Goal: Task Accomplishment & Management: Use online tool/utility

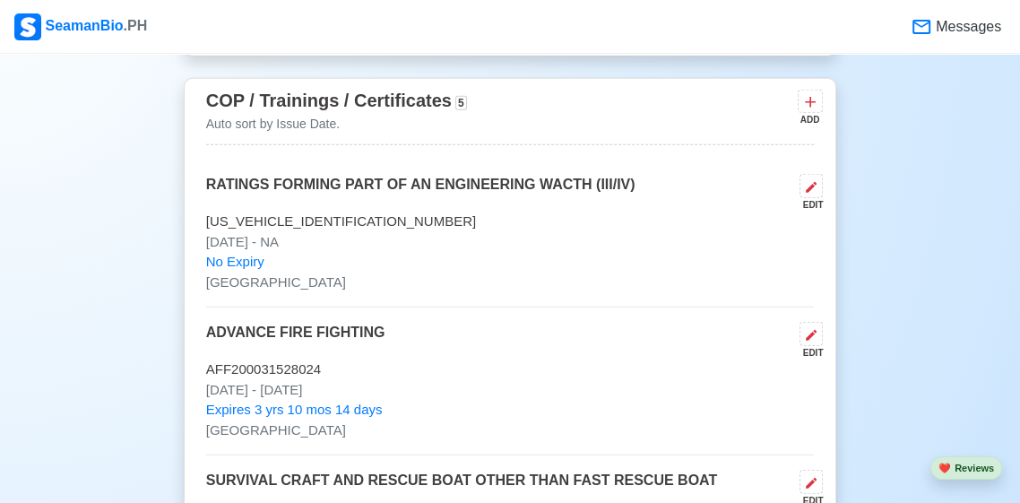
scroll to position [3287, 0]
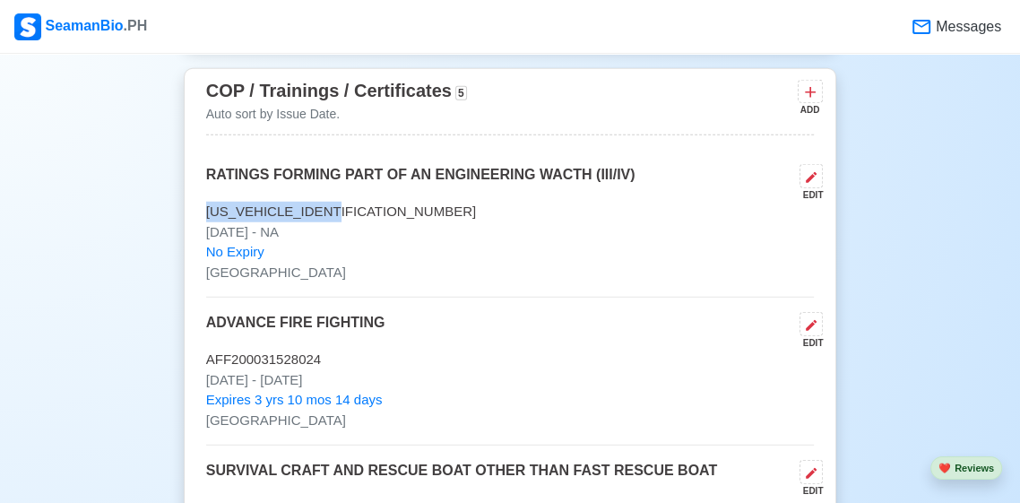
copy p "[US_VEHICLE_IDENTIFICATION_NUMBER]"
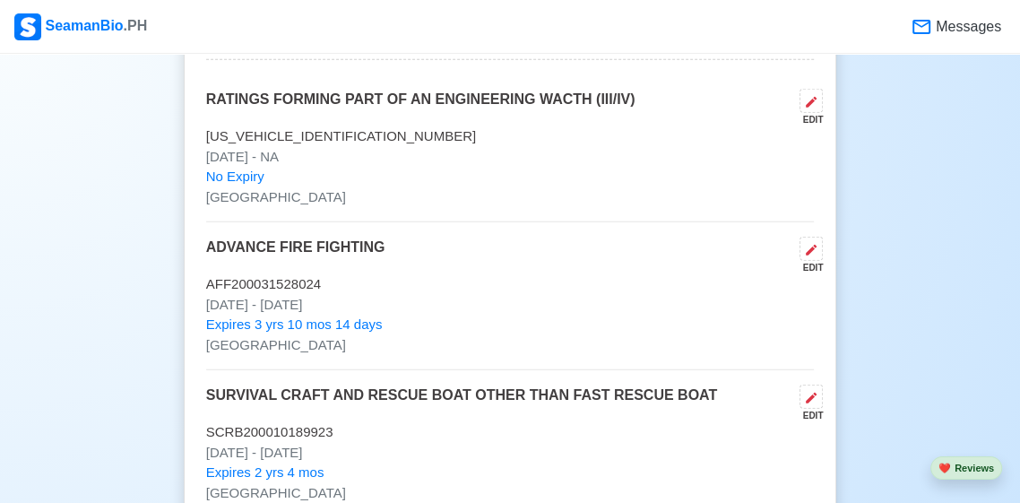
scroll to position [3364, 0]
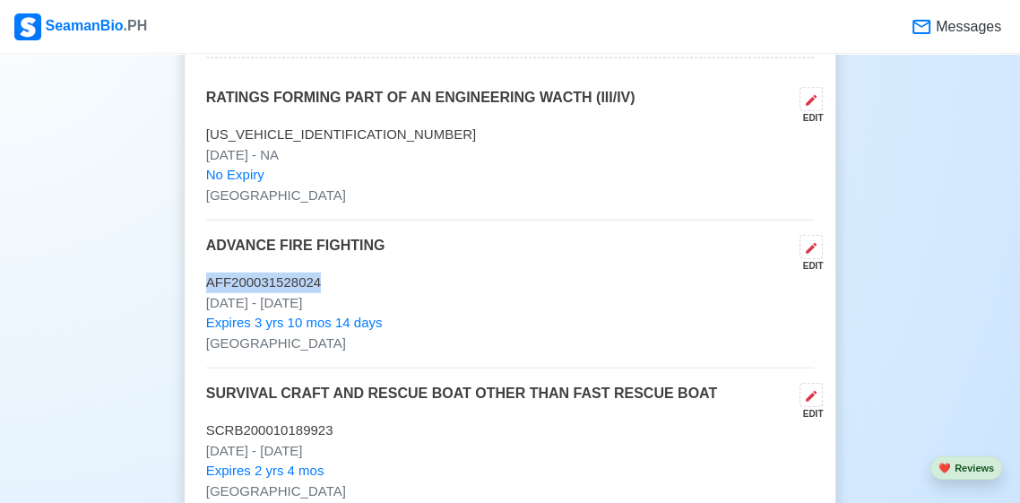
copy p "AFF200031528024"
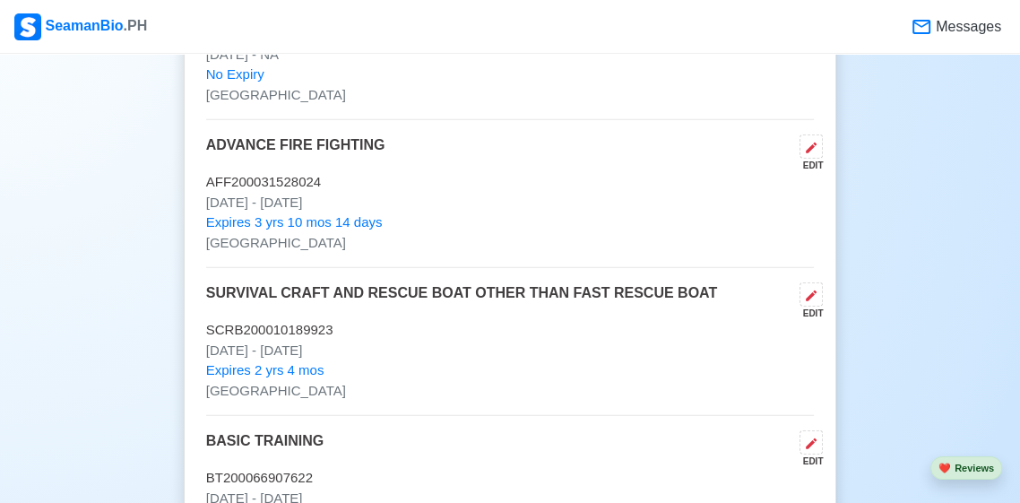
scroll to position [3513, 0]
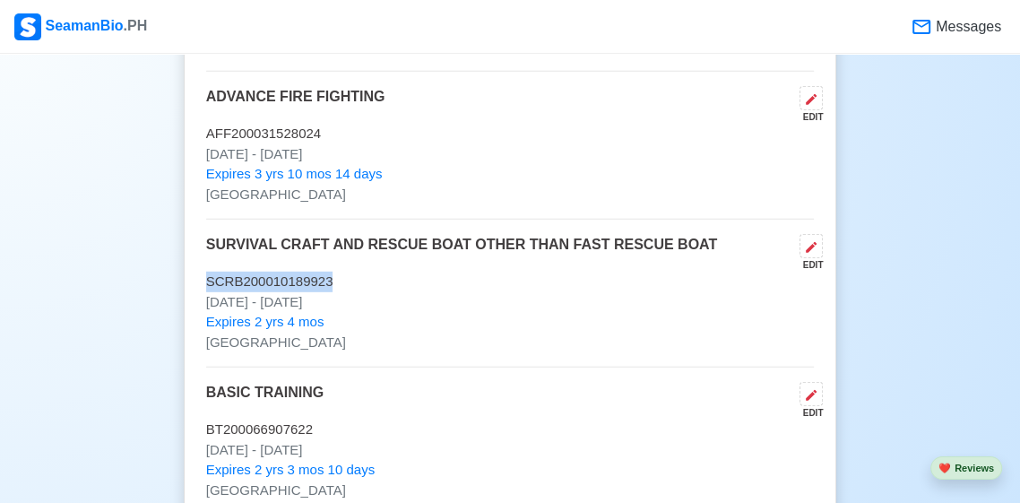
copy p "SCRB200010189923"
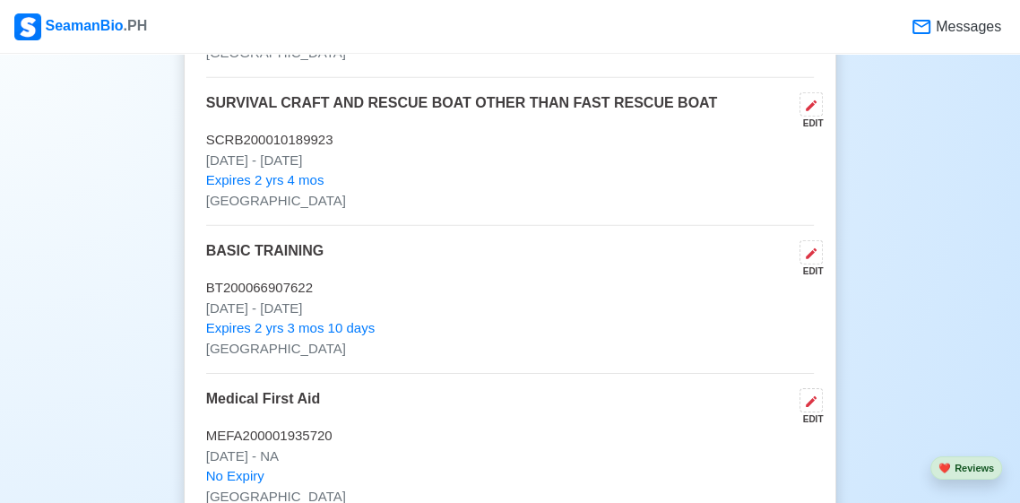
scroll to position [3655, 0]
copy p "BT200066907622"
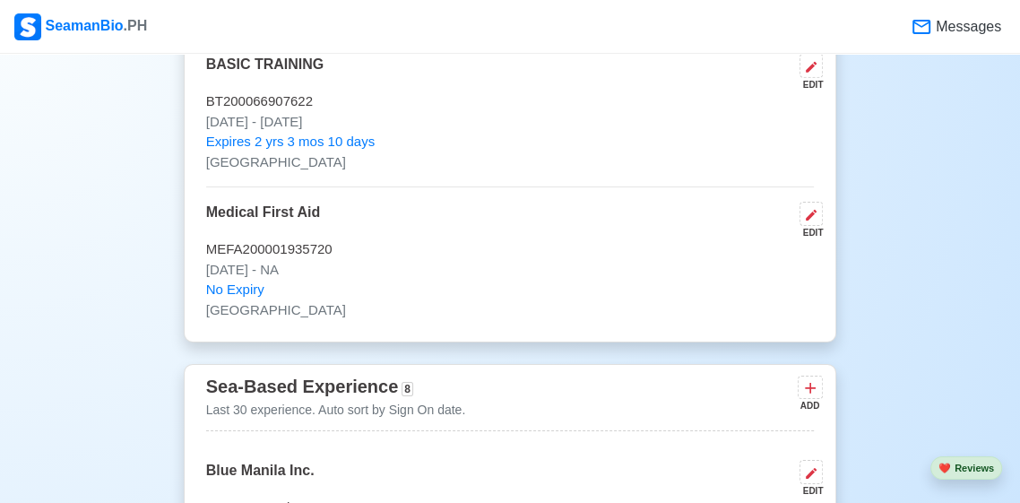
scroll to position [3847, 0]
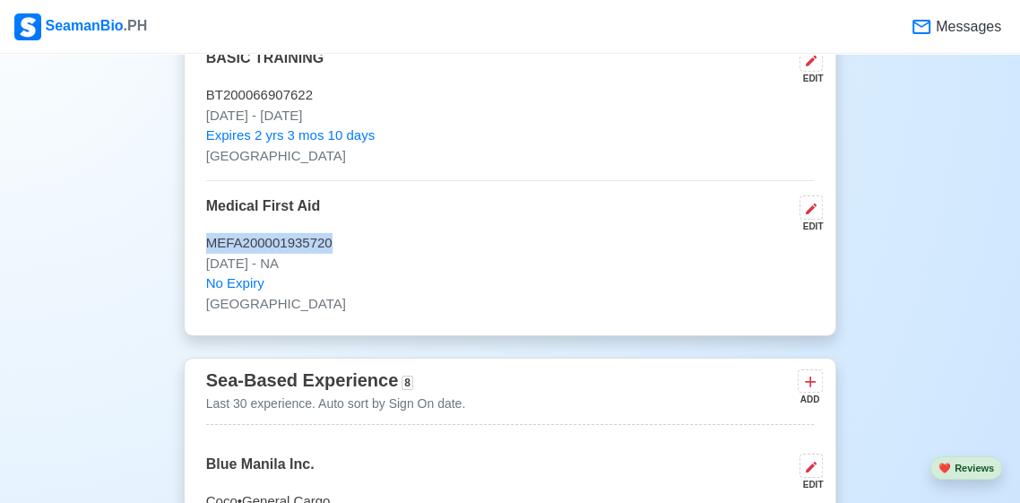
copy p "MEFA200001935720"
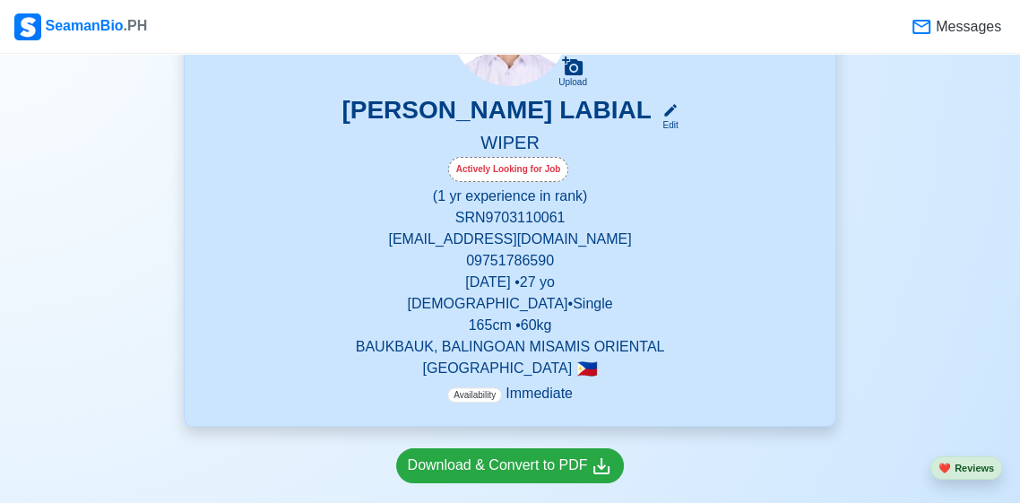
scroll to position [0, 0]
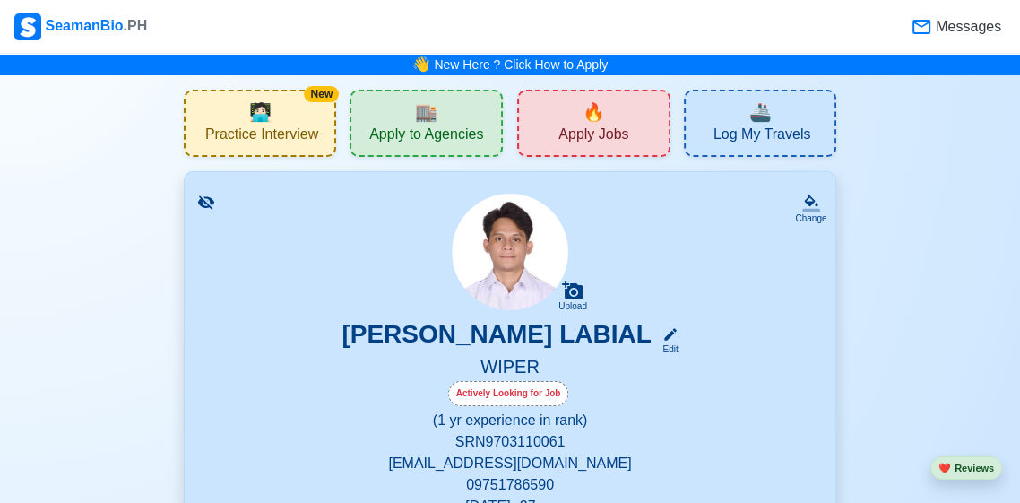
click at [569, 130] on span "Apply Jobs" at bounding box center [593, 136] width 70 height 22
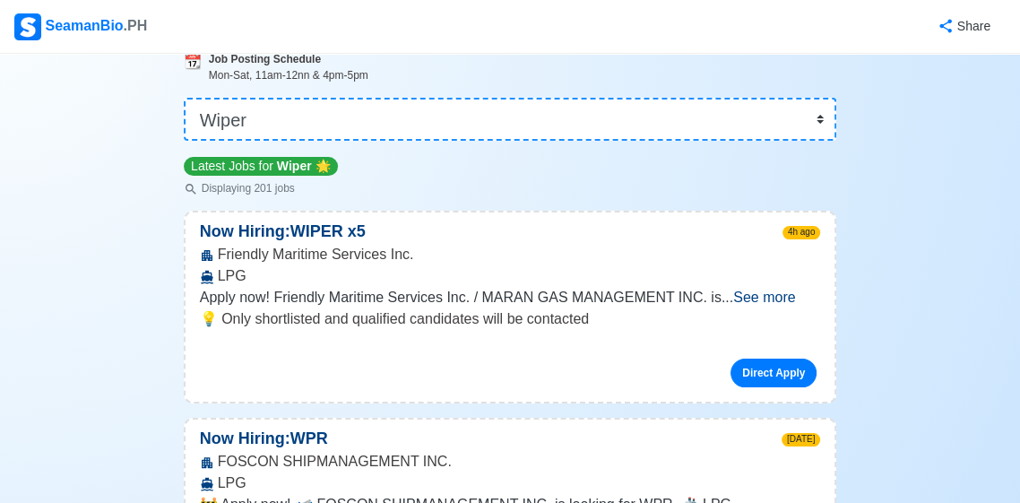
scroll to position [123, 0]
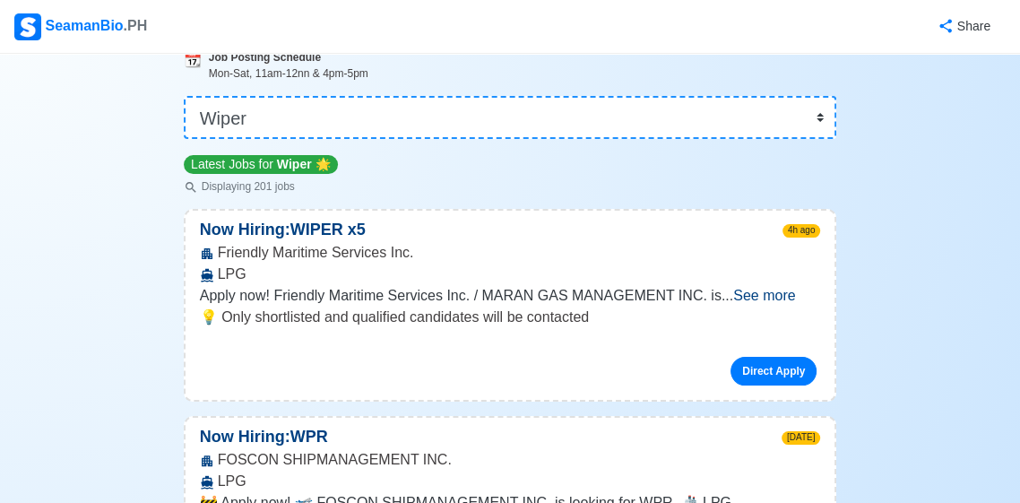
click at [787, 379] on link "Direct Apply" at bounding box center [774, 371] width 86 height 29
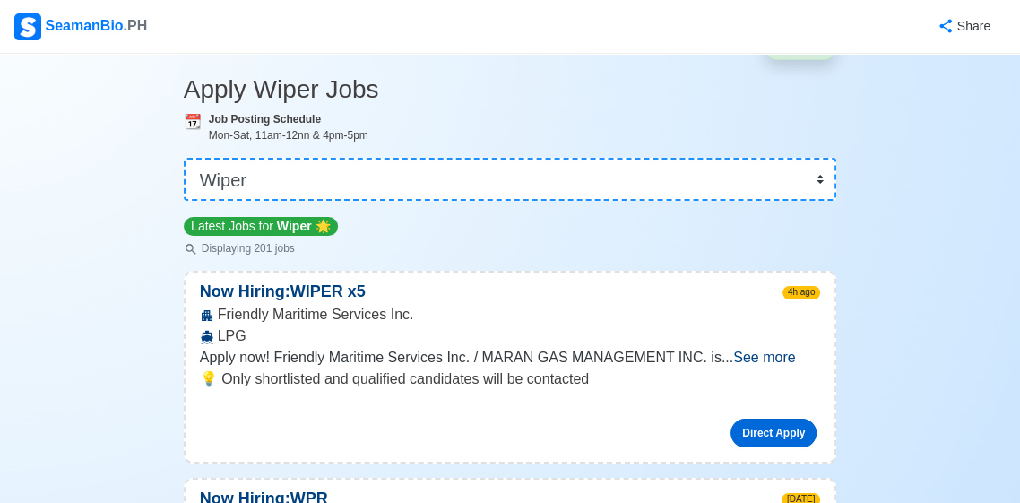
scroll to position [0, 0]
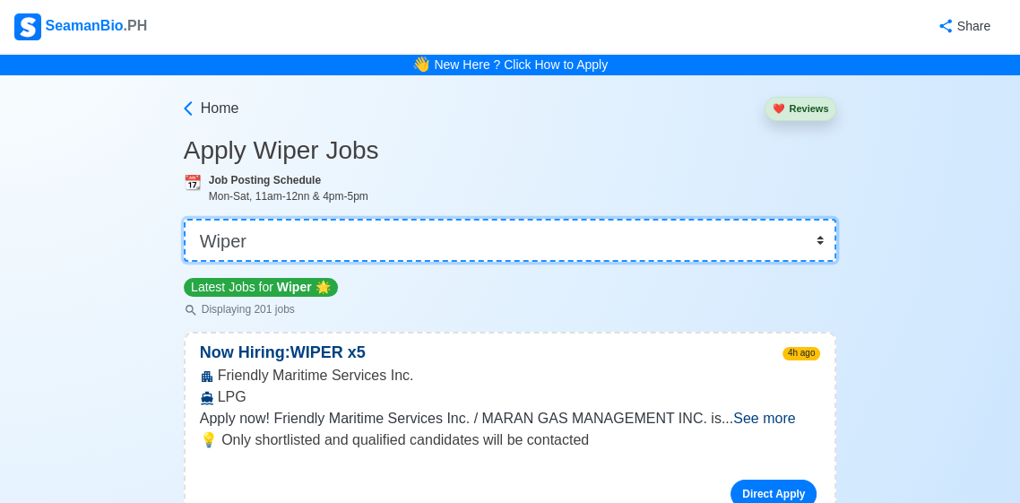
click at [809, 246] on select "👉 Select Rank or Position Master Chief Officer 2nd Officer 3rd Officer Junior O…" at bounding box center [510, 240] width 653 height 43
click at [184, 219] on select "👉 Select Rank or Position Master Chief Officer 2nd Officer 3rd Officer Junior O…" at bounding box center [510, 240] width 653 height 43
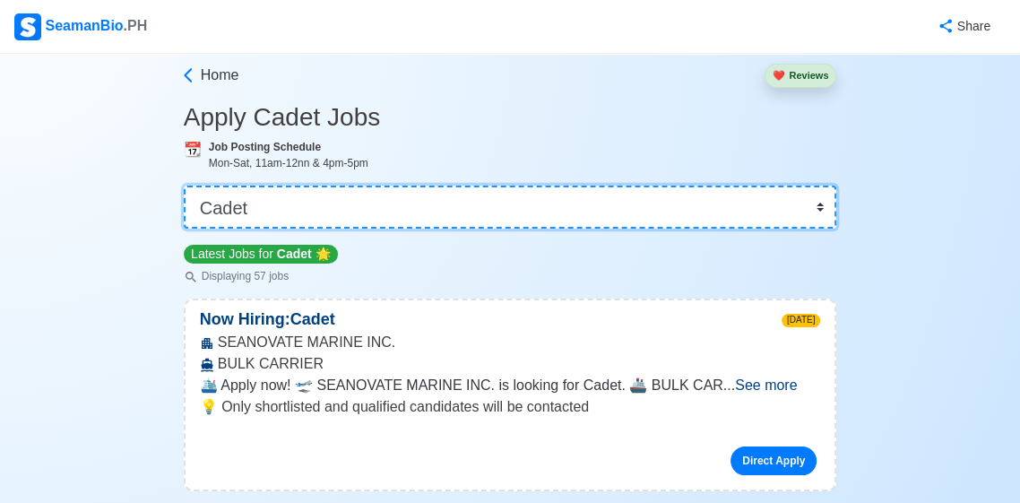
scroll to position [39, 0]
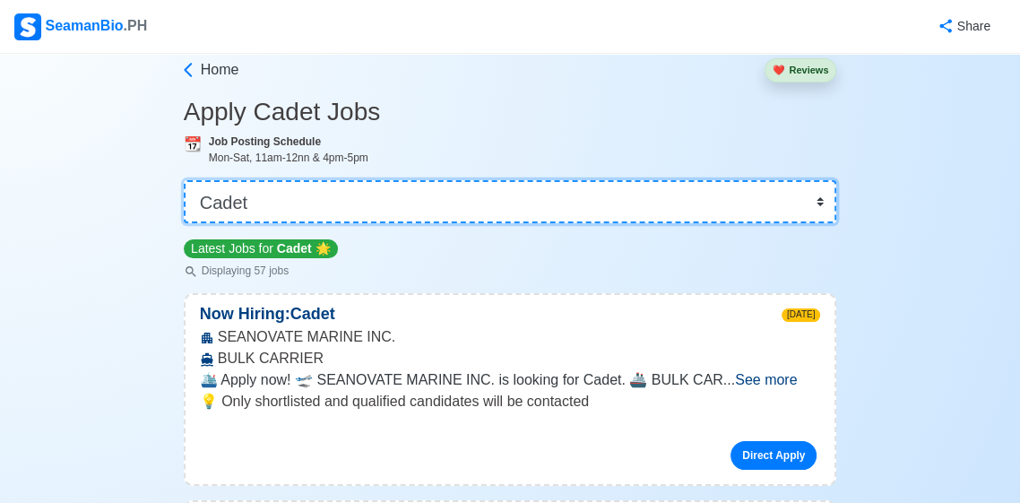
click at [791, 186] on select "👉 Select Rank or Position Master Chief Officer 2nd Officer 3rd Officer Junior O…" at bounding box center [510, 201] width 653 height 43
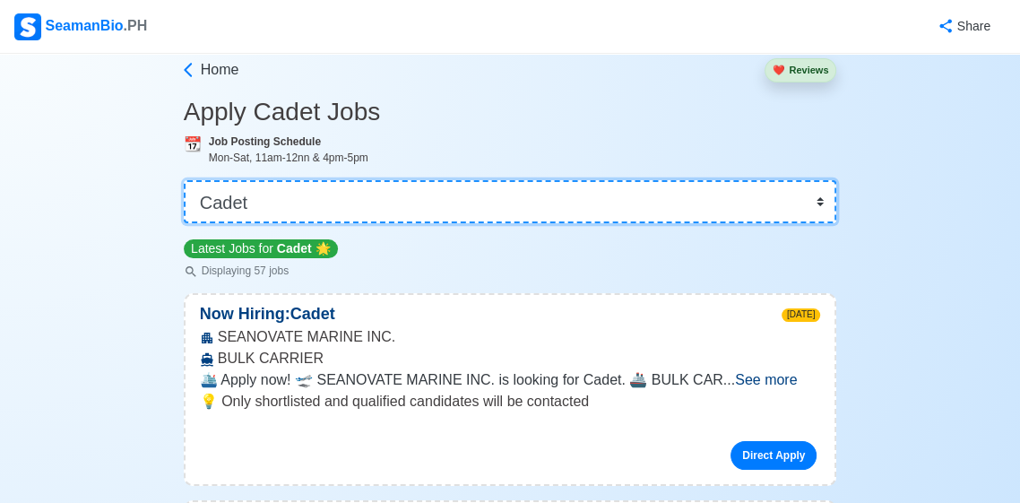
click at [788, 192] on select "👉 Select Rank or Position Master Chief Officer 2nd Officer 3rd Officer Junior O…" at bounding box center [510, 201] width 653 height 43
click at [184, 218] on select "👉 Select Rank or Position Master Chief Officer 2nd Officer 3rd Officer Junior O…" at bounding box center [510, 201] width 653 height 43
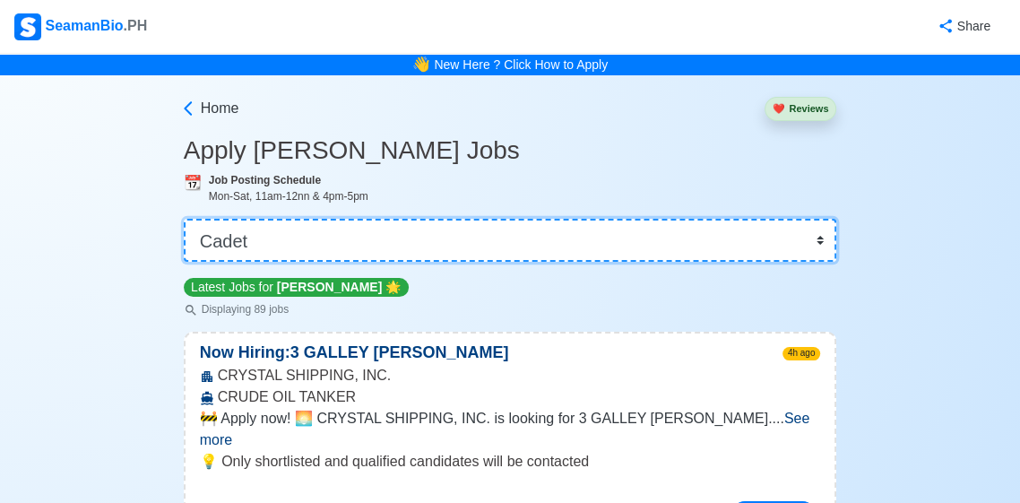
click at [265, 258] on select "👉 Select Rank or Position Master Chief Officer 2nd Officer 3rd Officer Junior O…" at bounding box center [510, 240] width 653 height 43
select select "Wiper"
click at [184, 219] on select "👉 Select Rank or Position Master Chief Officer 2nd Officer 3rd Officer Junior O…" at bounding box center [510, 240] width 653 height 43
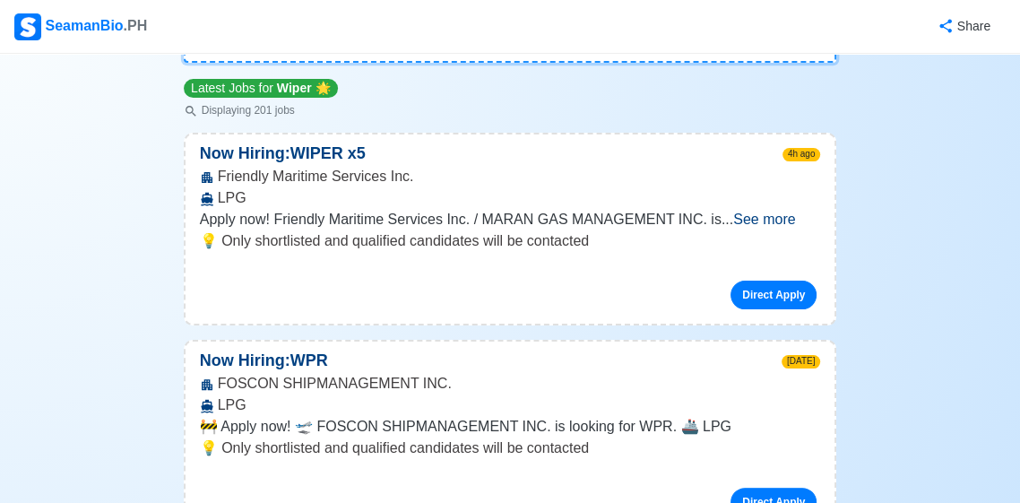
scroll to position [201, 0]
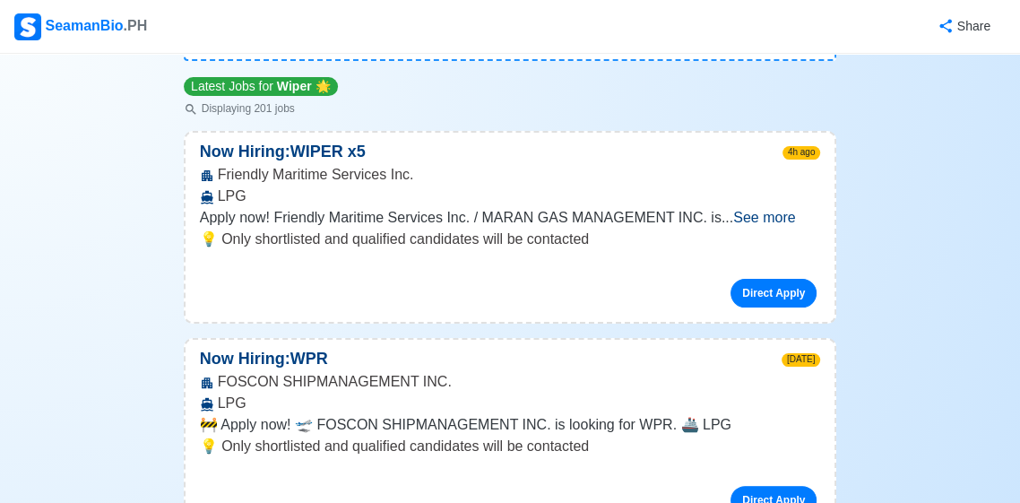
click at [760, 222] on span "See more" at bounding box center [764, 217] width 62 height 15
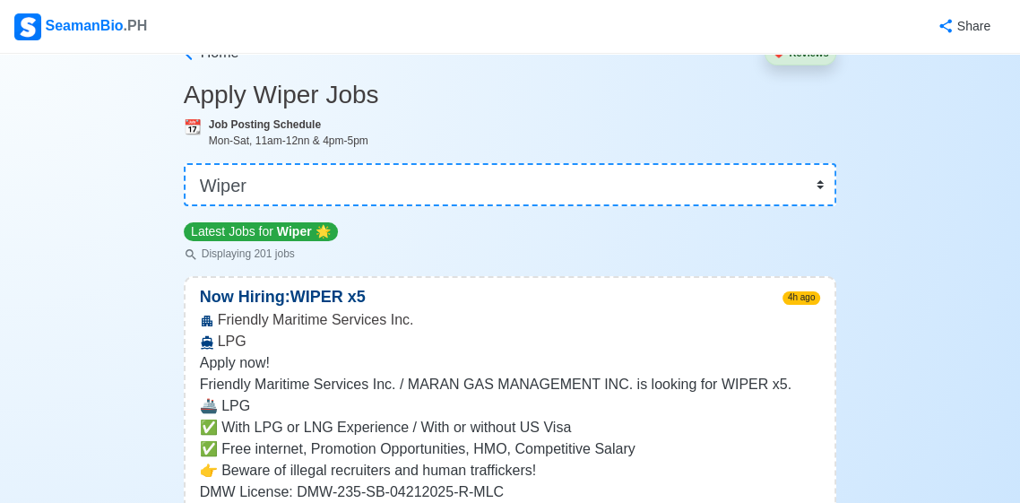
scroll to position [0, 0]
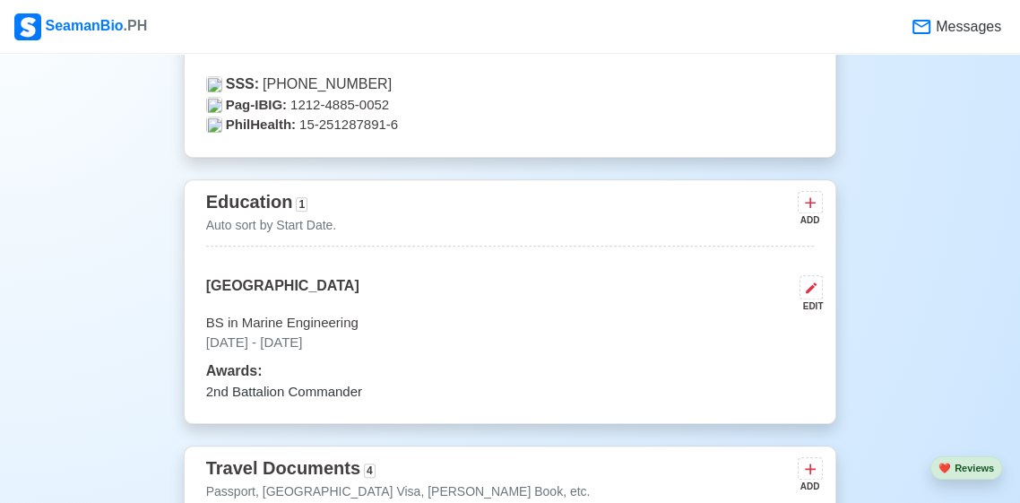
scroll to position [1007, 0]
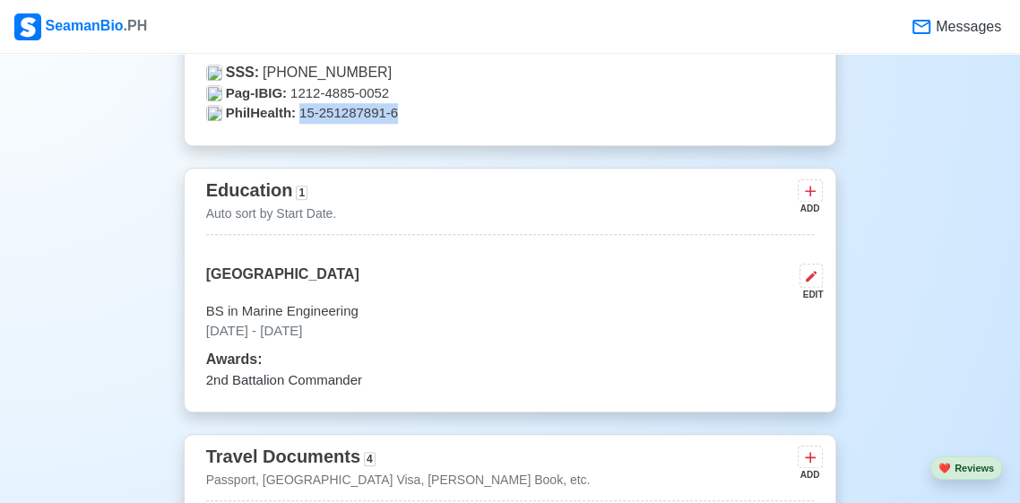
copy p "15-251287891-6"
copy p "1212-4885-0052"
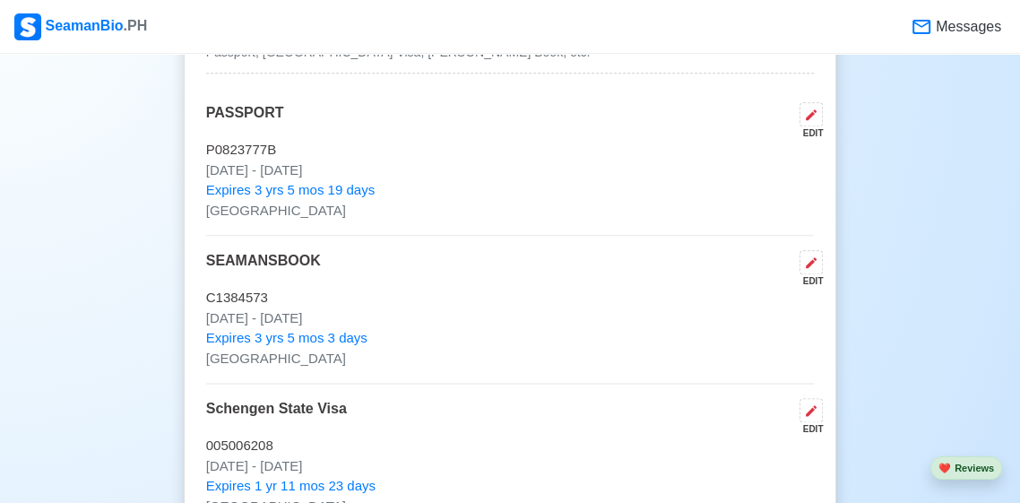
scroll to position [1431, 0]
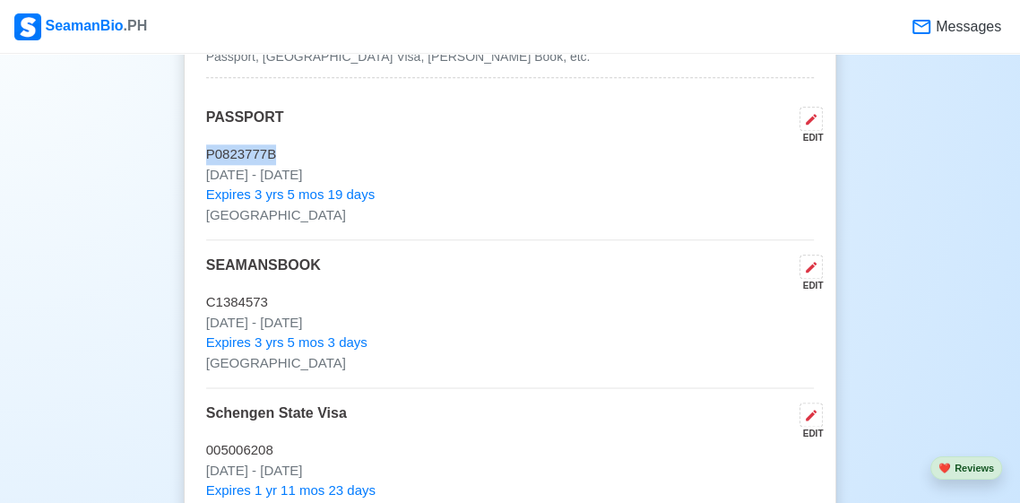
copy p "P0823777B"
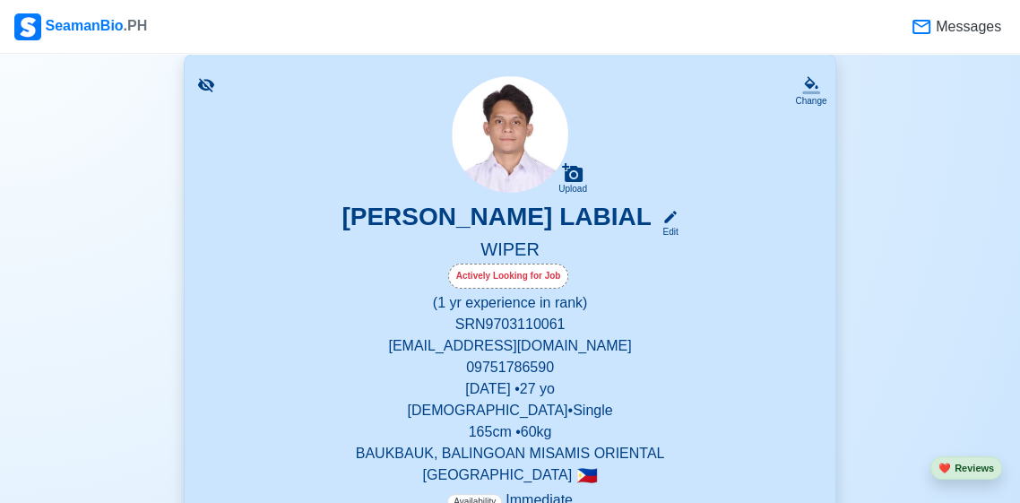
scroll to position [119, 0]
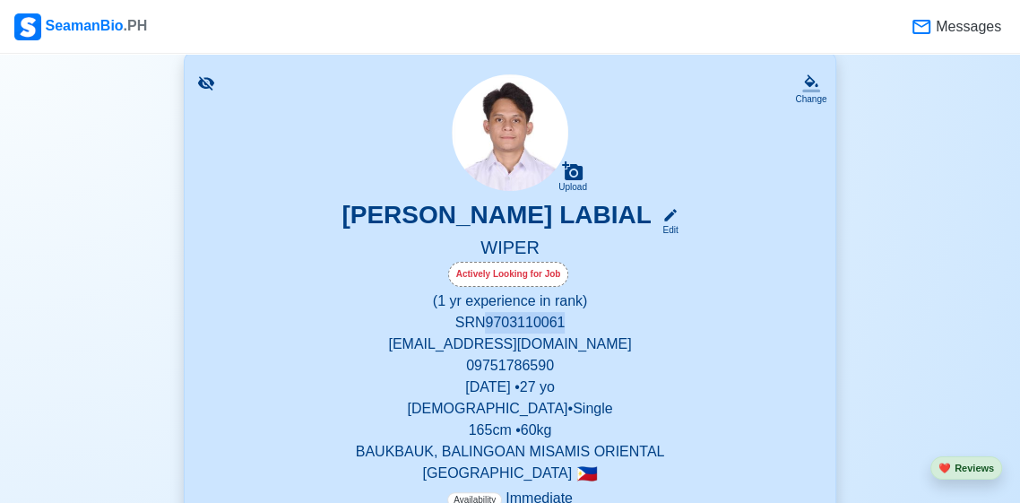
copy p "9703110061"
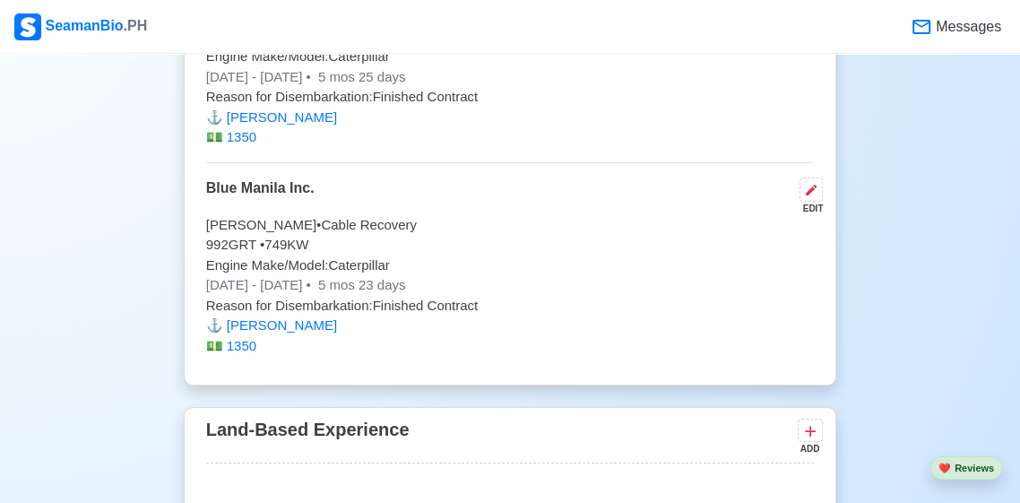
scroll to position [5576, 0]
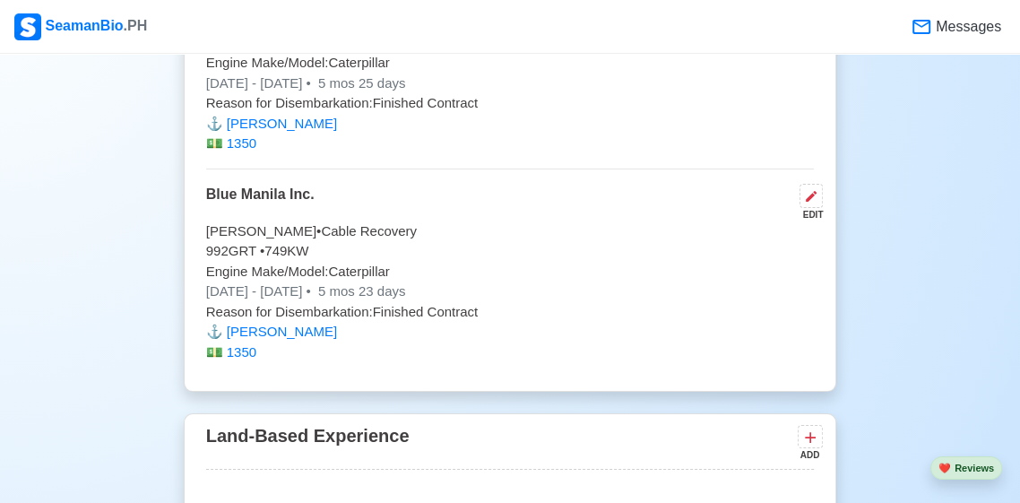
click at [810, 193] on button at bounding box center [811, 196] width 23 height 24
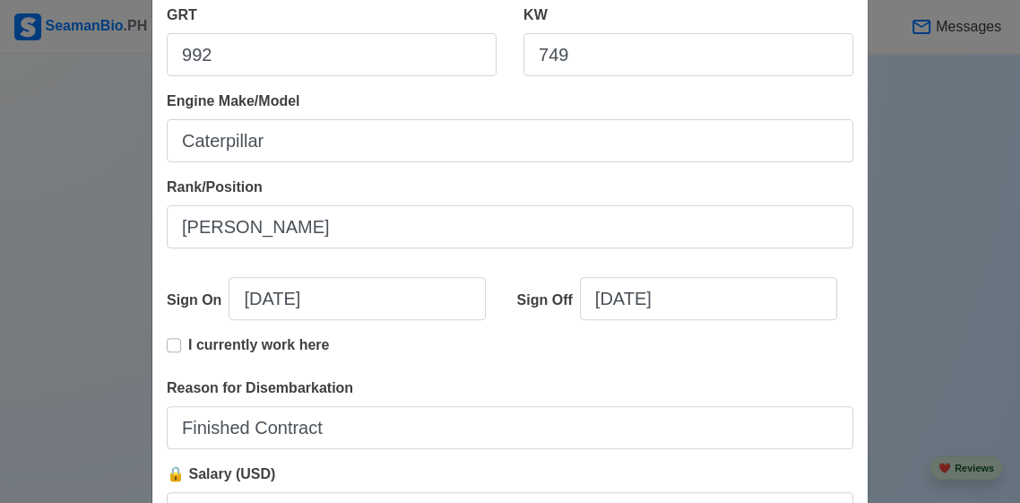
scroll to position [432, 0]
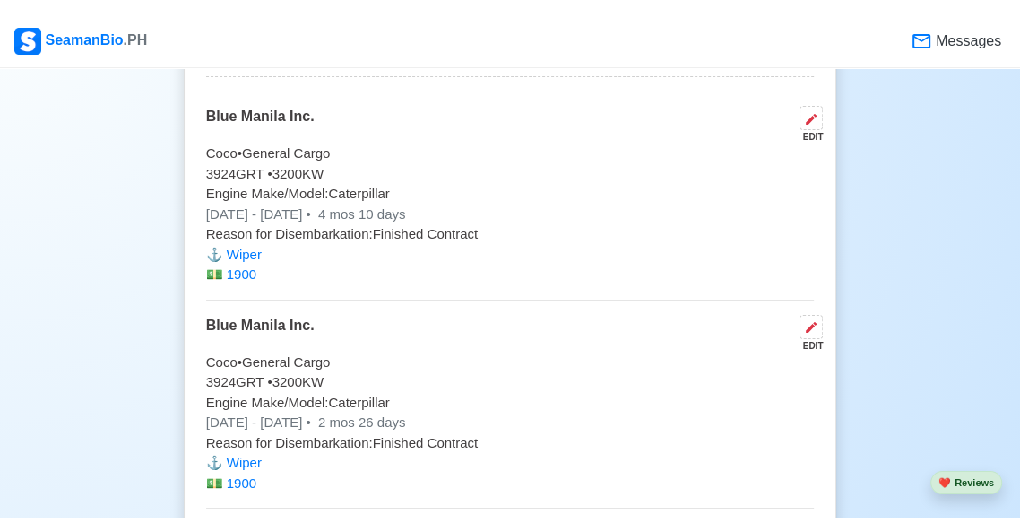
scroll to position [4210, 0]
